Goal: Check status: Check status

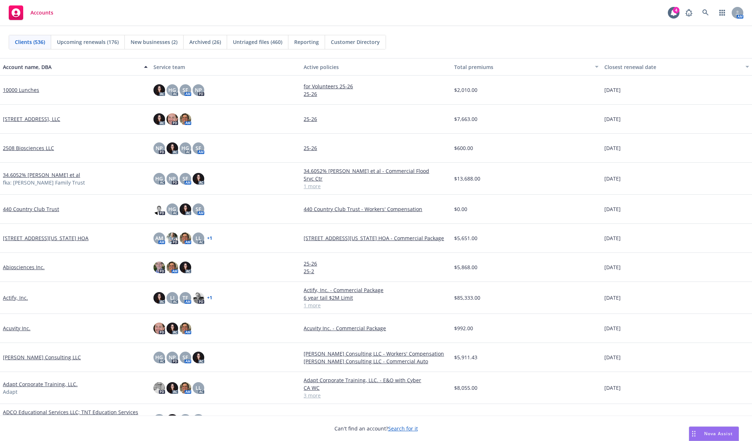
click at [411, 17] on div "Accounts 4 AM" at bounding box center [376, 13] width 752 height 26
